Goal: Find specific page/section: Find specific page/section

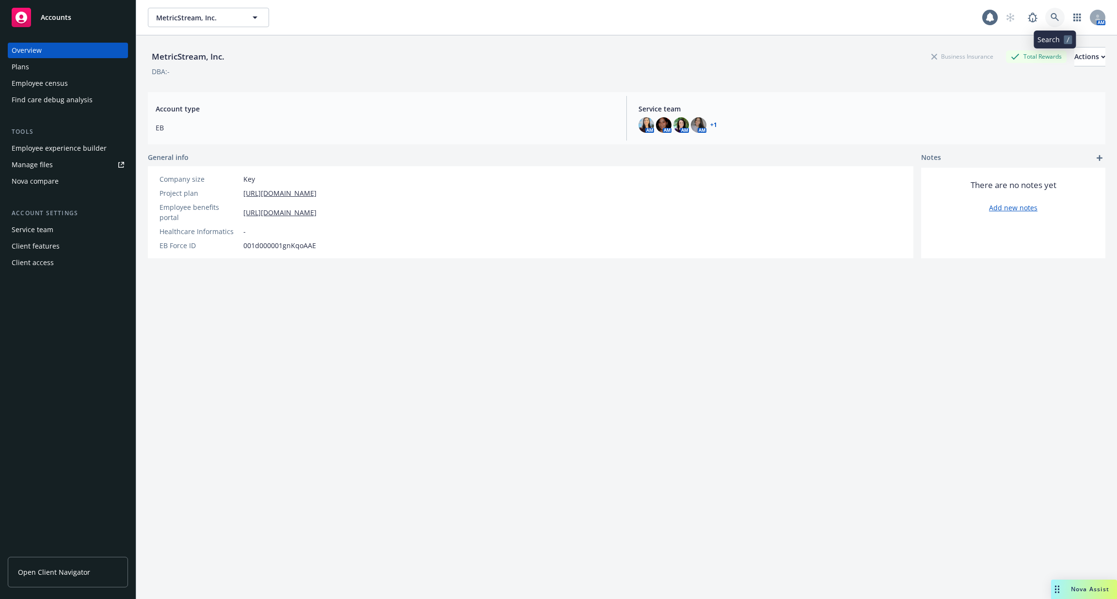
click at [1056, 19] on icon at bounding box center [1054, 17] width 8 height 8
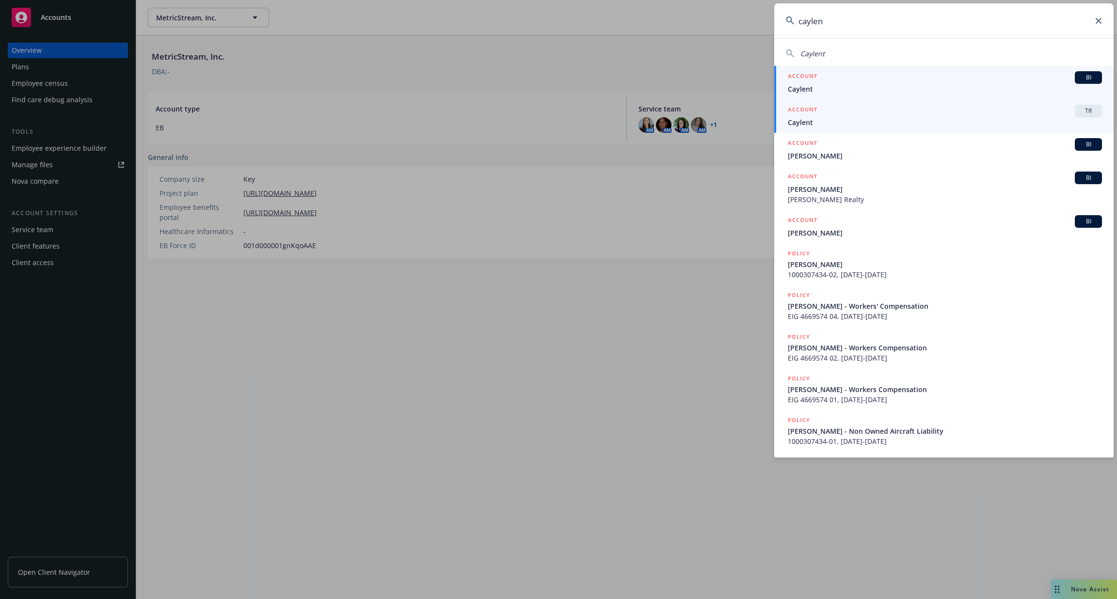
type input "caylen"
click at [866, 115] on div "ACCOUNT TR" at bounding box center [945, 111] width 314 height 13
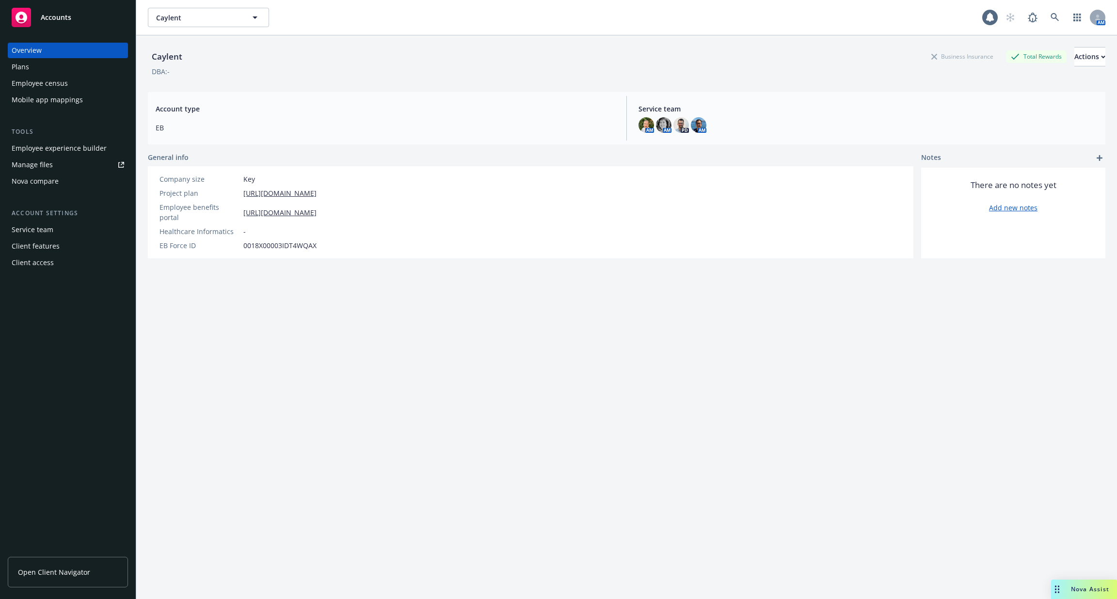
click at [73, 141] on div "Employee experience builder" at bounding box center [59, 149] width 95 height 16
click at [290, 131] on span "EB" at bounding box center [385, 128] width 459 height 10
click at [78, 143] on div "Employee experience builder" at bounding box center [59, 149] width 95 height 16
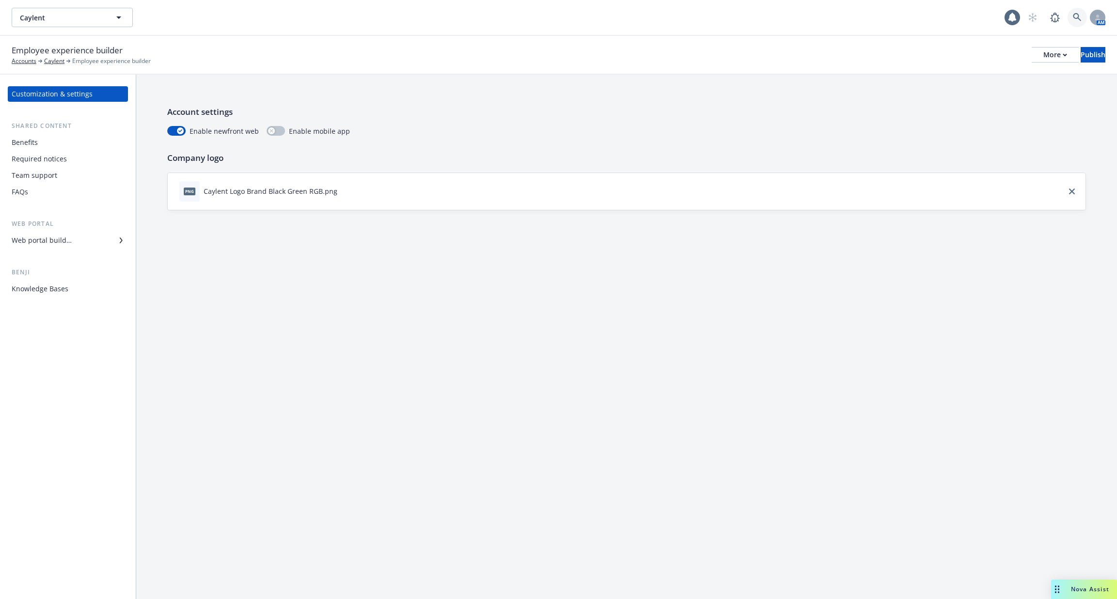
click at [1081, 17] on icon at bounding box center [1076, 17] width 9 height 9
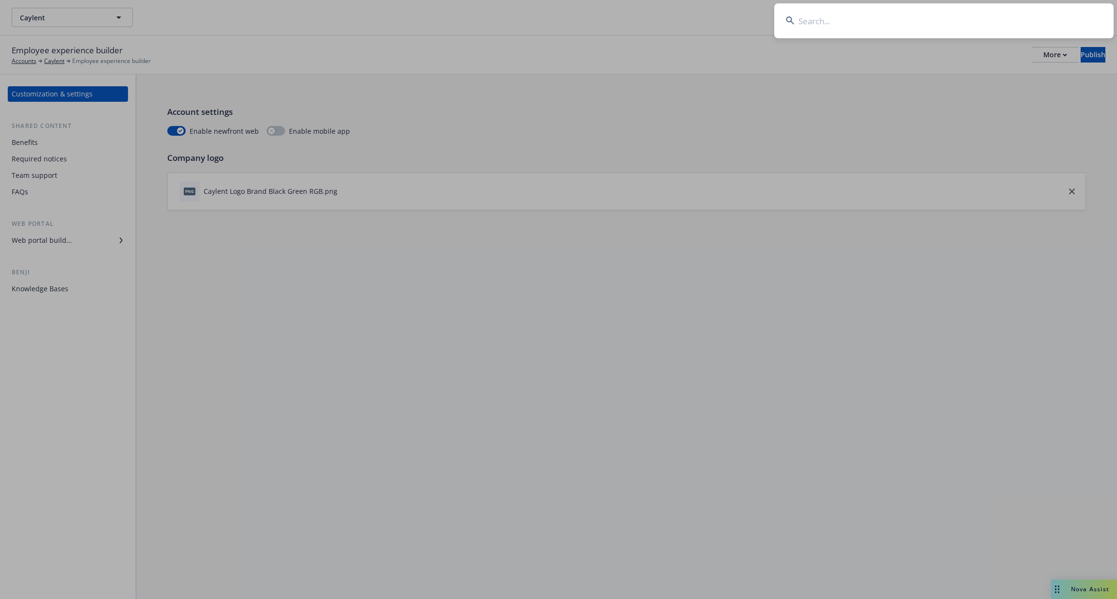
type input "[PERSON_NAME][EMAIL_ADDRESS][DOMAIN_NAME]"
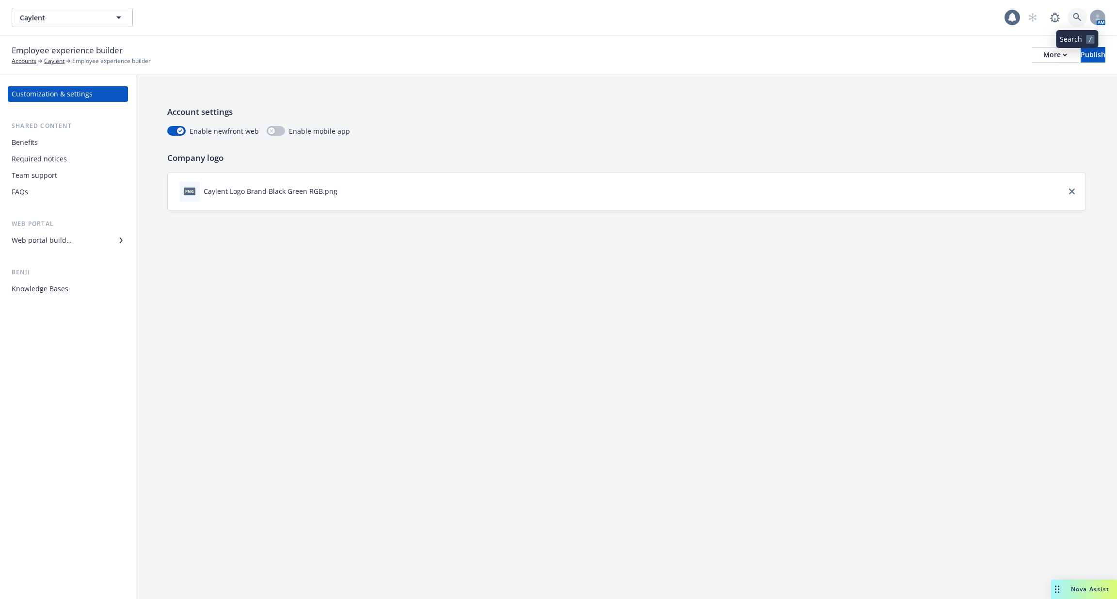
click at [1077, 22] on link at bounding box center [1076, 17] width 19 height 19
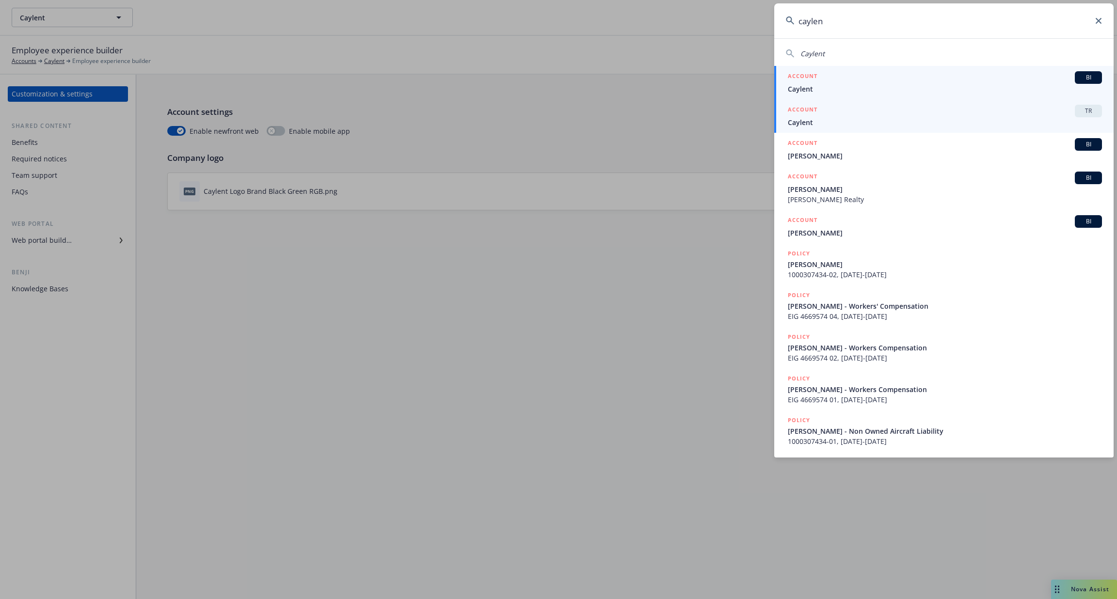
type input "caylen"
click at [931, 120] on span "Caylent" at bounding box center [945, 122] width 314 height 10
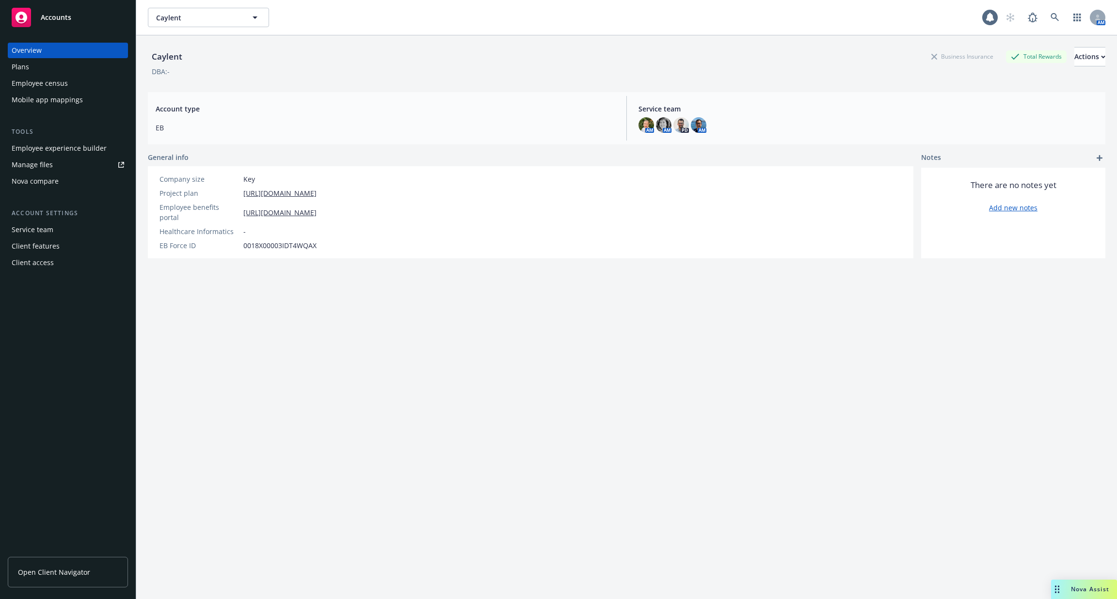
click at [79, 152] on div "Employee experience builder" at bounding box center [59, 149] width 95 height 16
